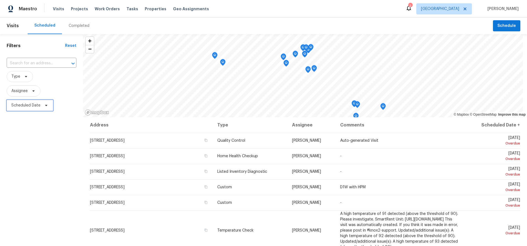
click at [23, 104] on span "Scheduled Date" at bounding box center [25, 105] width 29 height 6
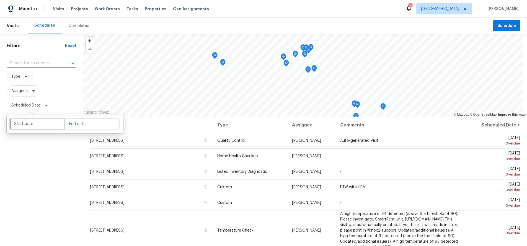
click at [31, 125] on input "text" at bounding box center [37, 123] width 55 height 11
select select "7"
select select "2025"
select select "8"
select select "2025"
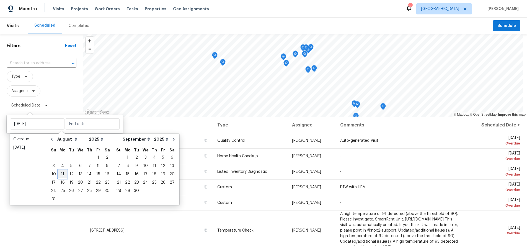
click at [62, 174] on div "11" at bounding box center [62, 174] width 9 height 8
type input "Mon, Aug 11"
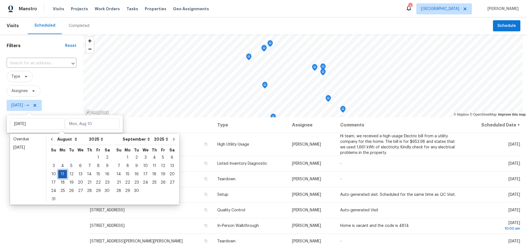
click at [63, 173] on div "11" at bounding box center [62, 174] width 9 height 8
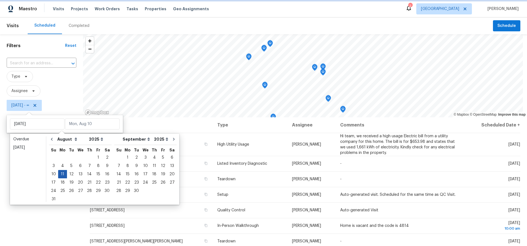
type input "Mon, Aug 11"
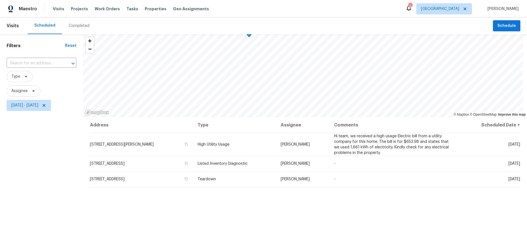
click at [52, 179] on div "Filters Reset ​ Type Assignee Mon, Aug 11 - Mon, Aug 11" at bounding box center [41, 174] width 83 height 280
click at [43, 144] on div "Filters Reset ​ Type Assignee Mon, Aug 11 - Mon, Aug 11" at bounding box center [41, 174] width 83 height 280
click at [27, 91] on span "Assignee" at bounding box center [19, 91] width 16 height 6
click at [27, 109] on input "search" at bounding box center [38, 108] width 59 height 11
type input "[PERSON_NAME]"
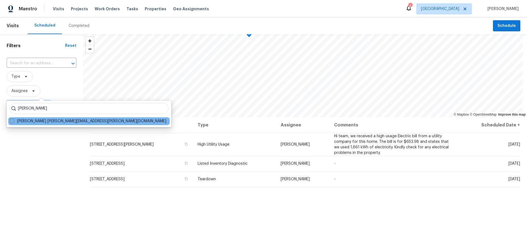
click at [14, 120] on span at bounding box center [12, 120] width 4 height 4
click at [14, 120] on input "Sean Hatfield sean.hatfield@opendoor.com" at bounding box center [12, 120] width 4 height 4
checkbox input "true"
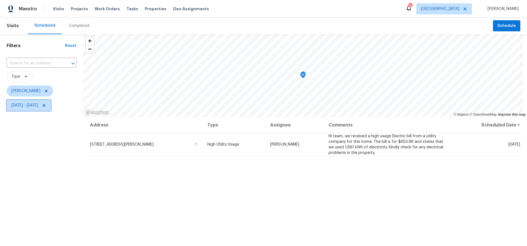
click at [38, 105] on span "Mon, Aug 11 - Mon, Aug 11" at bounding box center [24, 105] width 27 height 6
click at [86, 125] on input "Mon, Aug 11" at bounding box center [92, 123] width 55 height 11
select select "7"
select select "2025"
select select "8"
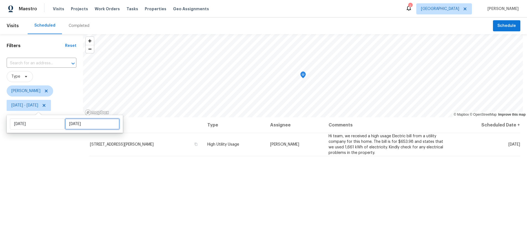
select select "2025"
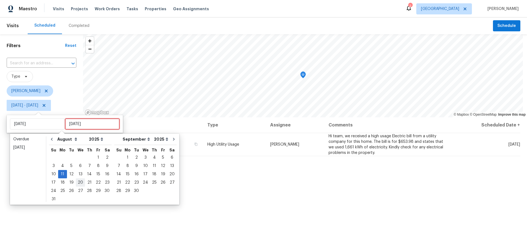
type input "Wed, Aug 06"
type input "Mon, Aug 11"
click at [94, 173] on div "15" at bounding box center [98, 174] width 9 height 8
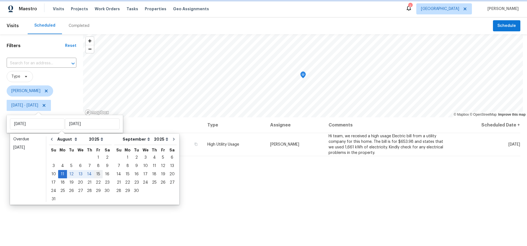
type input "Fri, Aug 15"
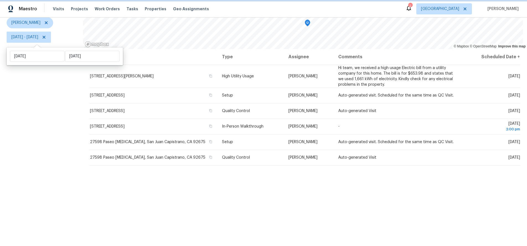
scroll to position [17, 0]
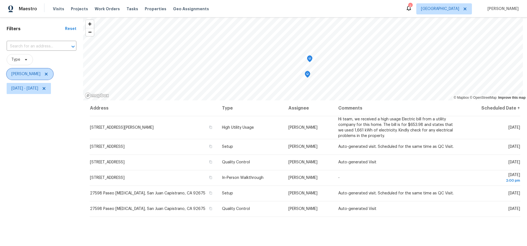
click at [44, 74] on icon at bounding box center [46, 74] width 4 height 4
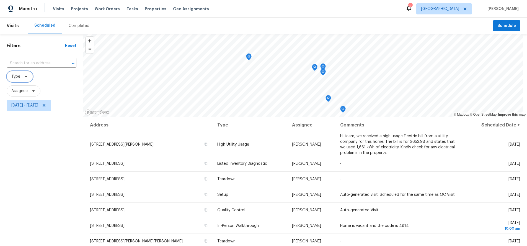
click at [15, 74] on span "Type" at bounding box center [15, 77] width 9 height 6
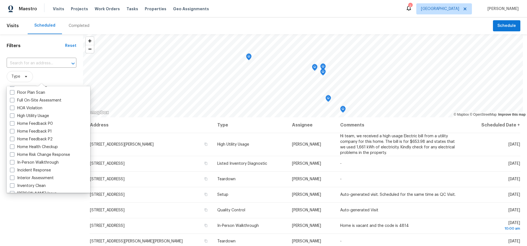
scroll to position [166, 0]
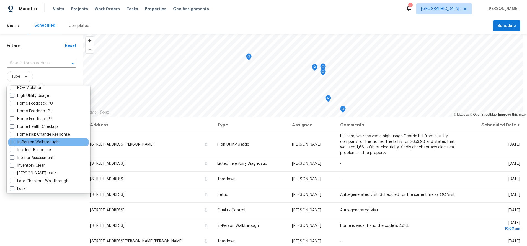
click at [12, 141] on span at bounding box center [12, 142] width 4 height 4
click at [12, 141] on input "In-Person Walkthrough" at bounding box center [12, 141] width 4 height 4
checkbox input "true"
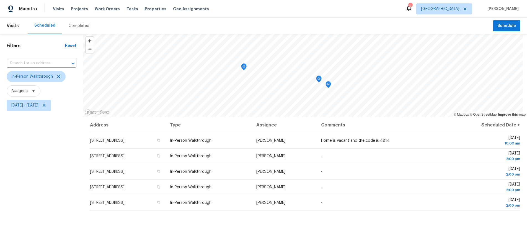
click at [36, 225] on div "Filters Reset ​ In-Person Walkthrough Assignee Mon, Aug 11 - Fri, Aug 15" at bounding box center [41, 174] width 83 height 280
click at [278, 222] on div "Address Type Assignee Comments Scheduled Date ↑ 43010 Yaffa St, Lancaster, CA 9…" at bounding box center [305, 215] width 444 height 197
click at [53, 175] on div "Filters Reset ​ In-Person Walkthrough Assignee Mon, Aug 11 - Fri, Aug 15" at bounding box center [41, 174] width 83 height 280
click at [46, 104] on icon at bounding box center [44, 105] width 4 height 4
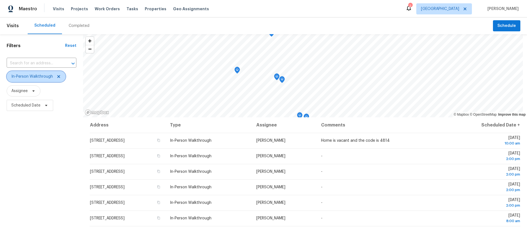
click at [60, 75] on icon at bounding box center [58, 76] width 4 height 4
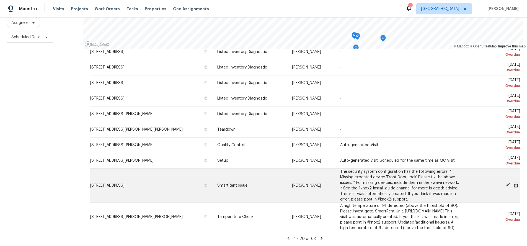
scroll to position [72, 0]
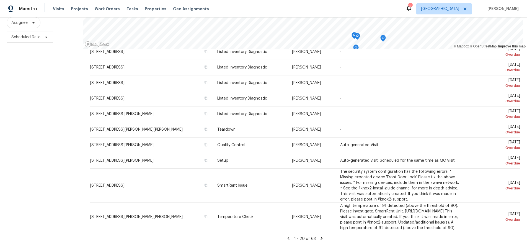
click at [321, 236] on icon at bounding box center [322, 237] width 2 height 3
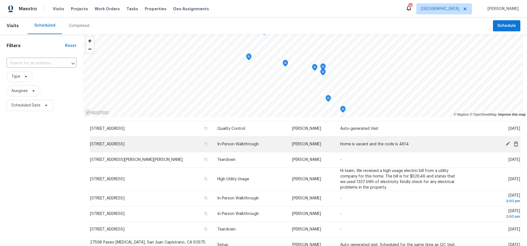
scroll to position [237, 0]
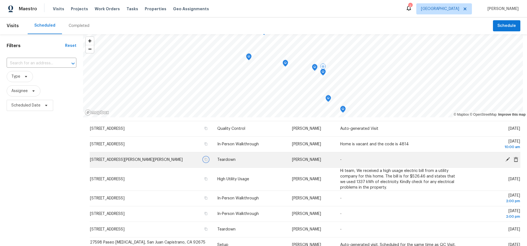
click at [205, 160] on icon "button" at bounding box center [206, 159] width 3 height 3
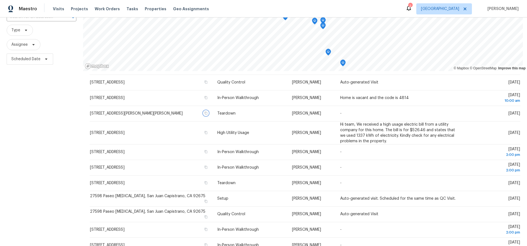
scroll to position [0, 0]
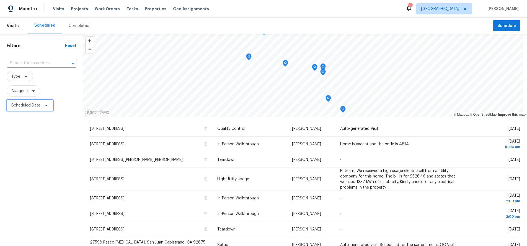
click at [45, 103] on icon at bounding box center [46, 105] width 4 height 4
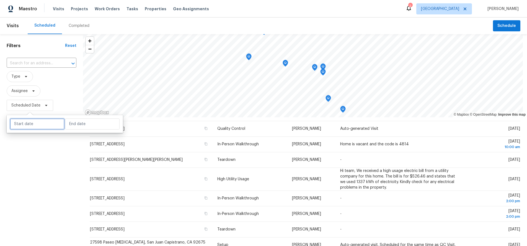
click at [41, 123] on input "text" at bounding box center [37, 123] width 55 height 11
select select "7"
select select "2025"
select select "8"
select select "2025"
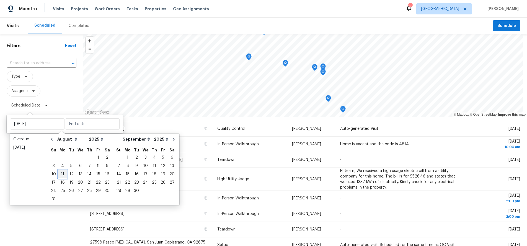
click at [62, 172] on div "11" at bounding box center [62, 174] width 9 height 8
type input "Mon, Aug 11"
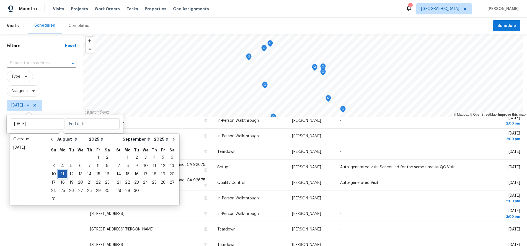
scroll to position [159, 0]
click at [62, 172] on div "11" at bounding box center [62, 174] width 9 height 8
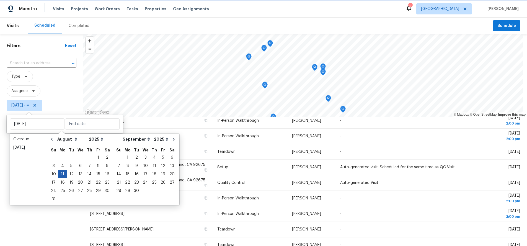
type input "Mon, Aug 11"
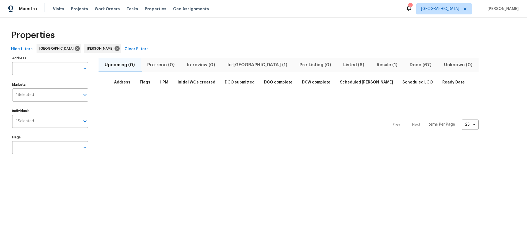
click at [36, 119] on input "Individuals" at bounding box center [57, 121] width 46 height 13
type input "sean hatfield"
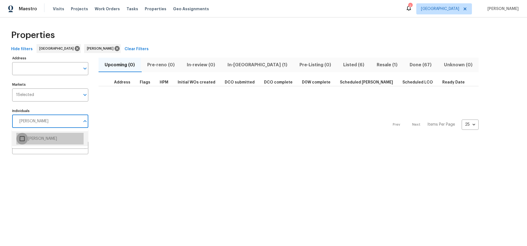
click at [20, 137] on input "checkbox" at bounding box center [22, 139] width 12 height 12
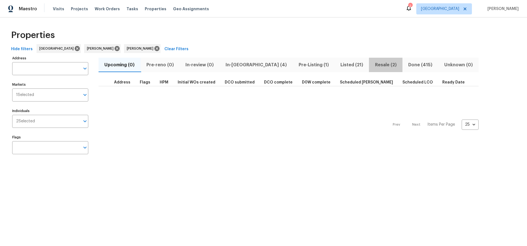
click at [372, 65] on span "Resale (2)" at bounding box center [385, 65] width 27 height 8
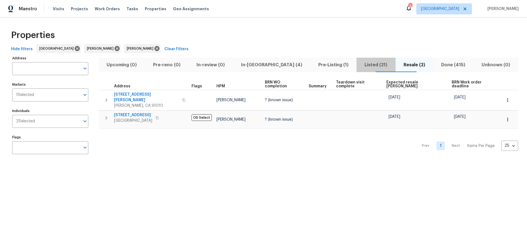
click at [360, 62] on span "Listed (21)" at bounding box center [376, 65] width 32 height 8
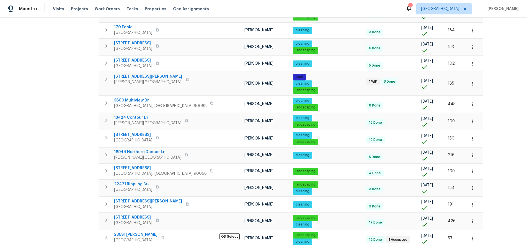
scroll to position [138, 0]
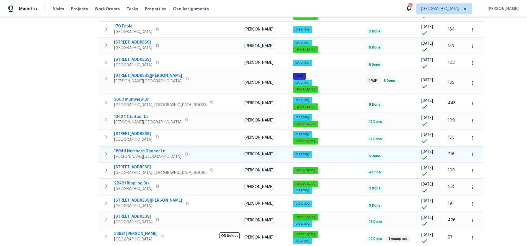
click at [136, 150] on span "18944 Northern Dancer Ln" at bounding box center [147, 151] width 67 height 6
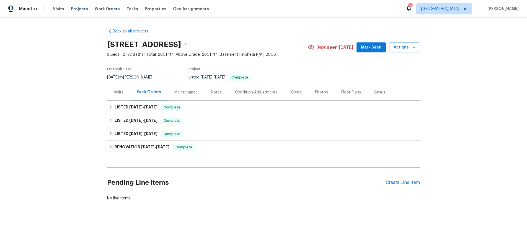
click at [211, 90] on div "Notes" at bounding box center [216, 92] width 11 height 6
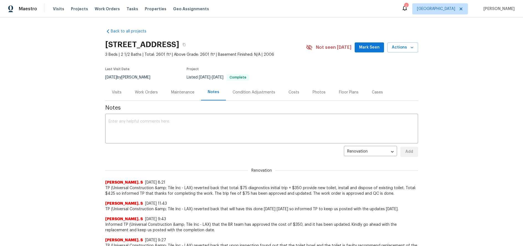
click at [27, 63] on div "Back to all projects 18944 Northern Dancer Ln, [GEOGRAPHIC_DATA] 3 Beds | 2 1/2…" at bounding box center [261, 131] width 523 height 228
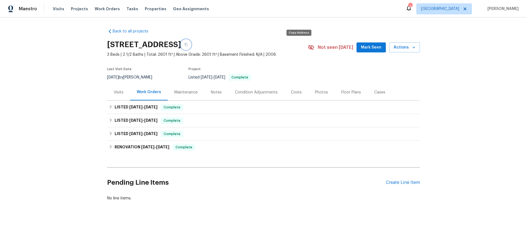
click at [191, 45] on button "button" at bounding box center [186, 45] width 10 height 10
click at [215, 91] on div "Notes" at bounding box center [216, 92] width 11 height 6
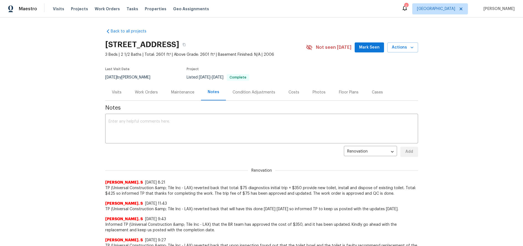
click at [293, 93] on div "Costs" at bounding box center [293, 92] width 11 height 6
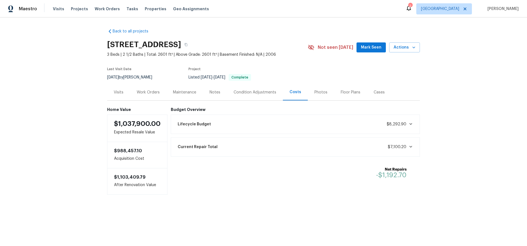
click at [43, 119] on div "Back to all projects 18944 Northern Dancer Ln, [GEOGRAPHIC_DATA] 3 Beds | 2 1/2…" at bounding box center [263, 122] width 527 height 210
